Goal: Information Seeking & Learning: Stay updated

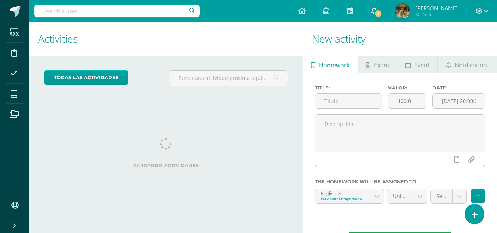
click at [374, 13] on span "3" at bounding box center [378, 14] width 8 height 8
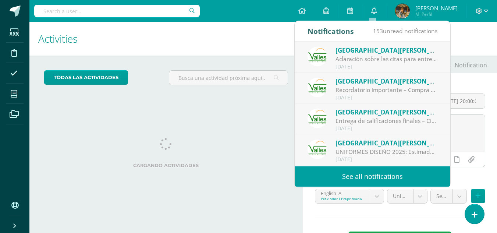
click at [400, 148] on div "UNIFORMES DISEÑO 2025: Estimados padres de familia: Reciban un cordial saludo. …" at bounding box center [386, 151] width 102 height 8
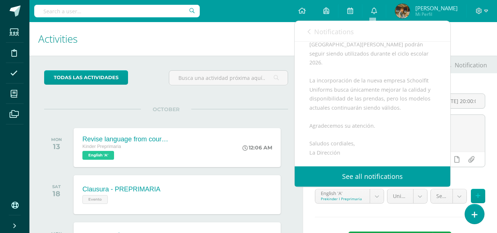
scroll to position [141, 0]
click at [376, 176] on link "See all notifications" at bounding box center [372, 176] width 156 height 20
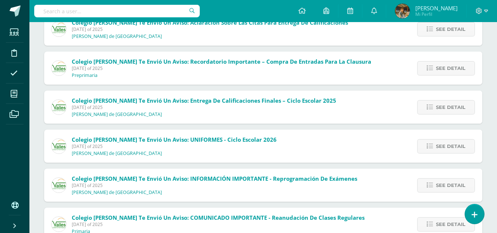
scroll to position [103, 0]
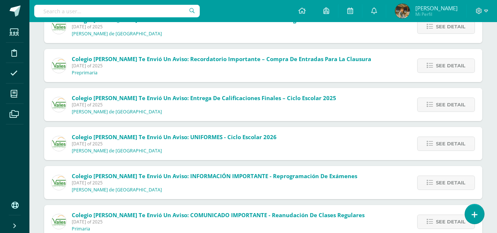
drag, startPoint x: 499, startPoint y: 86, endPoint x: 500, endPoint y: 129, distance: 42.3
click at [497, 129] on html "Students Discipline Attendance My courses Archivos Soporte Help Reportar un pro…" at bounding box center [248, 165] width 497 height 536
click at [457, 146] on span "See detail" at bounding box center [450, 144] width 29 height 14
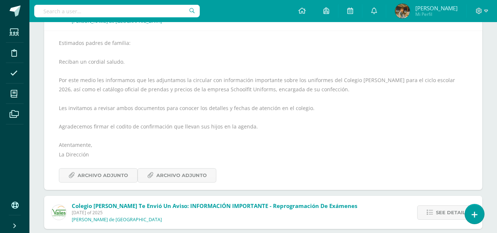
scroll to position [234, 0]
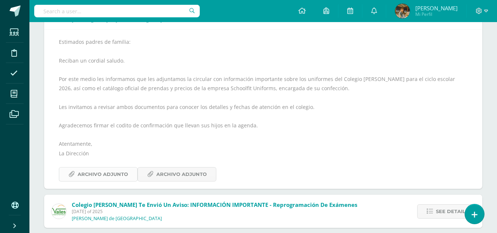
click at [111, 174] on span "Archivo Adjunto" at bounding box center [103, 174] width 50 height 14
click at [169, 175] on span "Archivo Adjunto" at bounding box center [181, 174] width 50 height 14
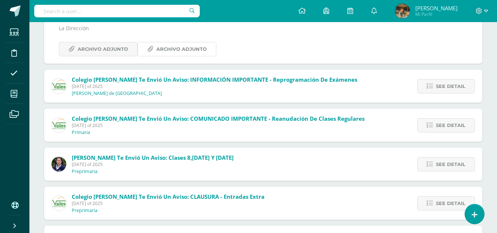
scroll to position [373, 0]
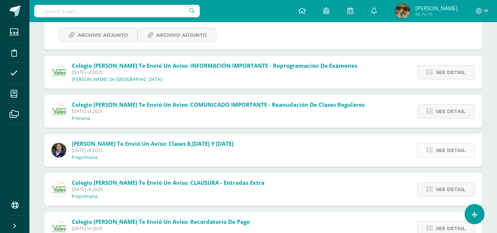
click at [458, 150] on span "See detail" at bounding box center [450, 150] width 29 height 14
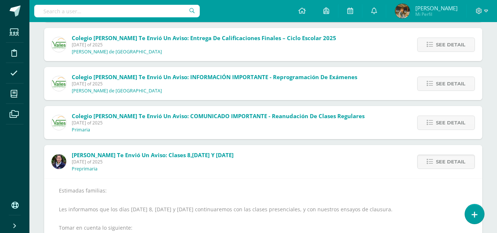
scroll to position [166, 0]
